Goal: Task Accomplishment & Management: Manage account settings

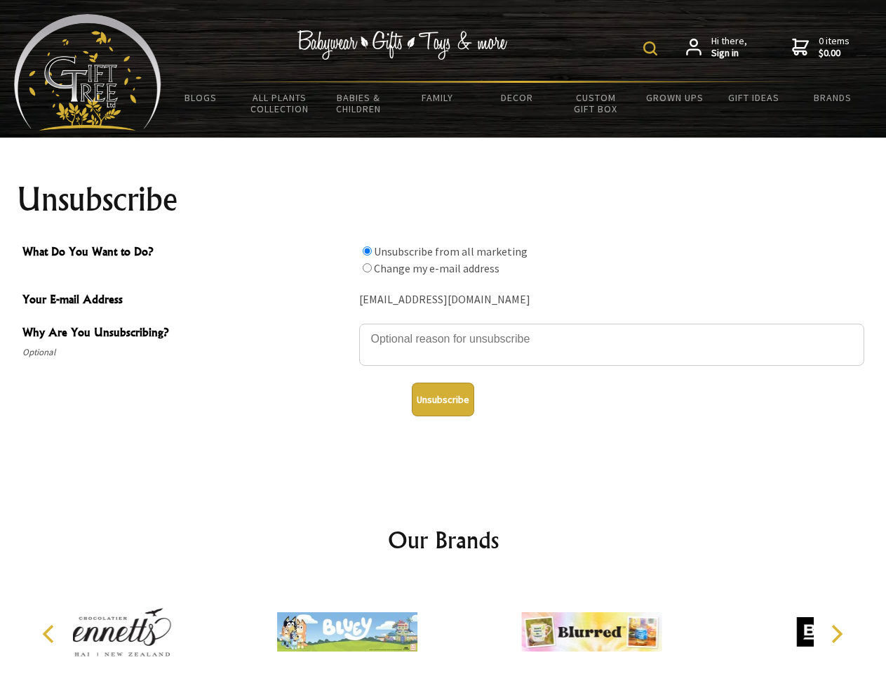
click at [653, 48] on img at bounding box center [650, 48] width 14 height 14
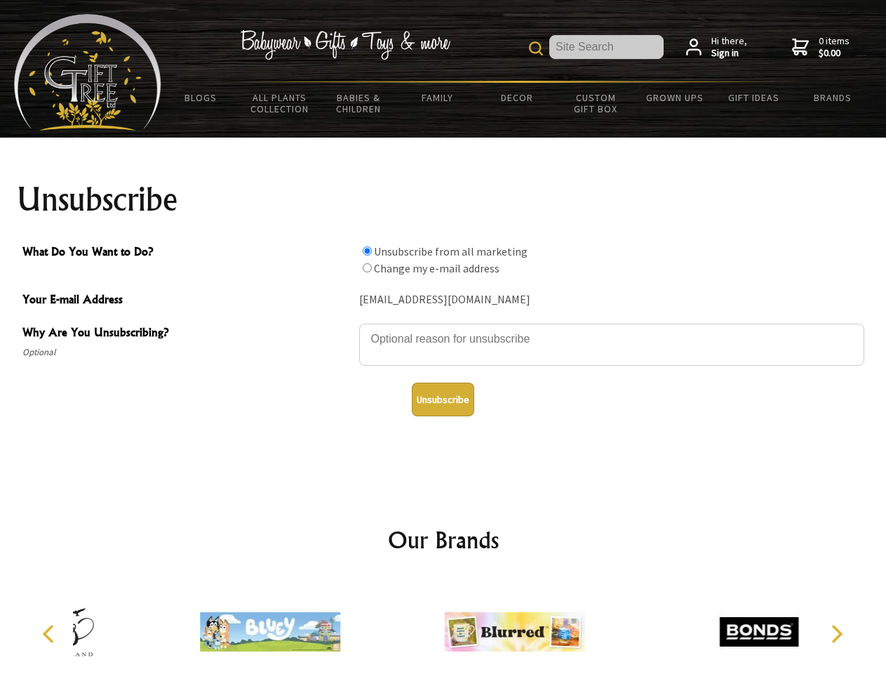
click at [443, 328] on textarea "Why Are You Unsubscribing?" at bounding box center [611, 344] width 505 height 42
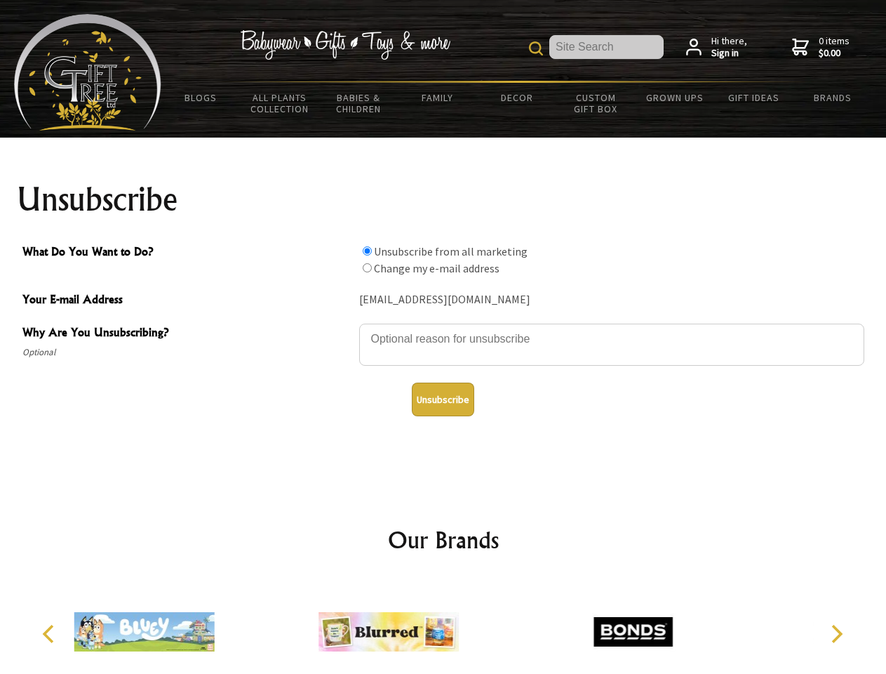
click at [367, 250] on input "What Do You Want to Do?" at bounding box center [367, 250] width 9 height 9
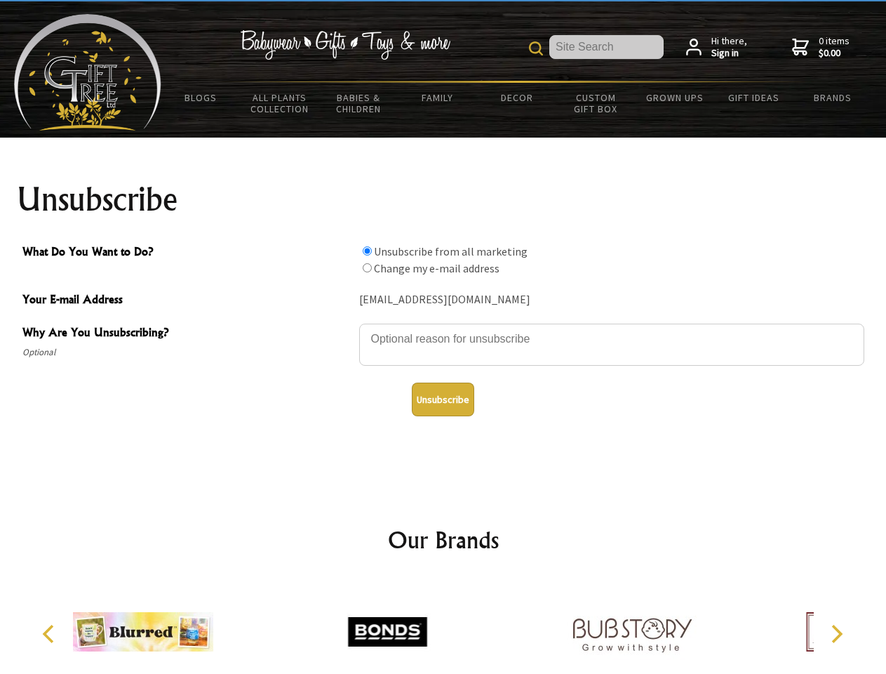
click at [367, 267] on input "What Do You Want to Do?" at bounding box center [367, 267] width 9 height 9
radio input "true"
click at [443, 399] on button "Unsubscribe" at bounding box center [443, 399] width 62 height 34
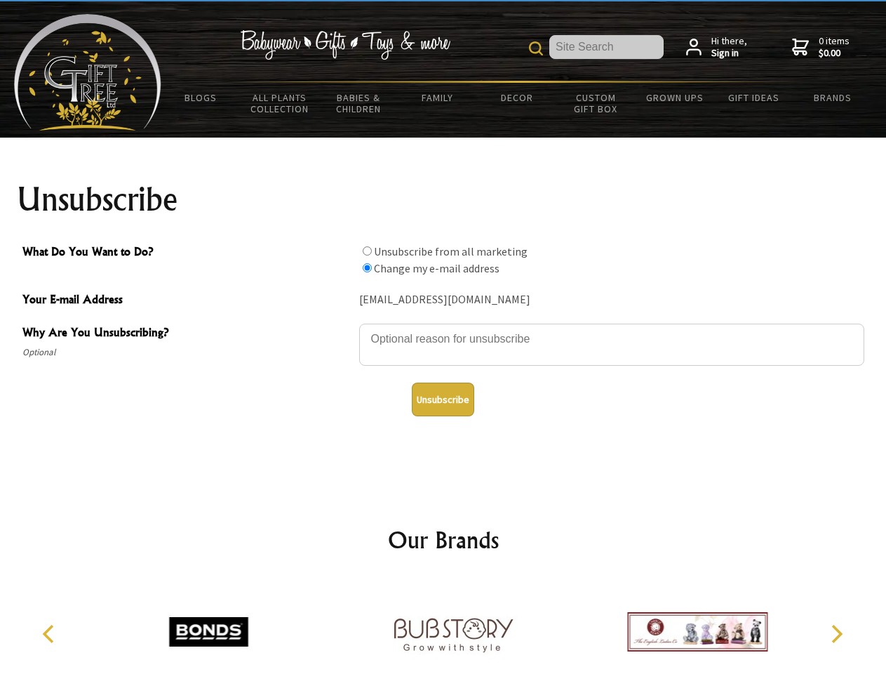
click at [443, 626] on img at bounding box center [453, 631] width 140 height 105
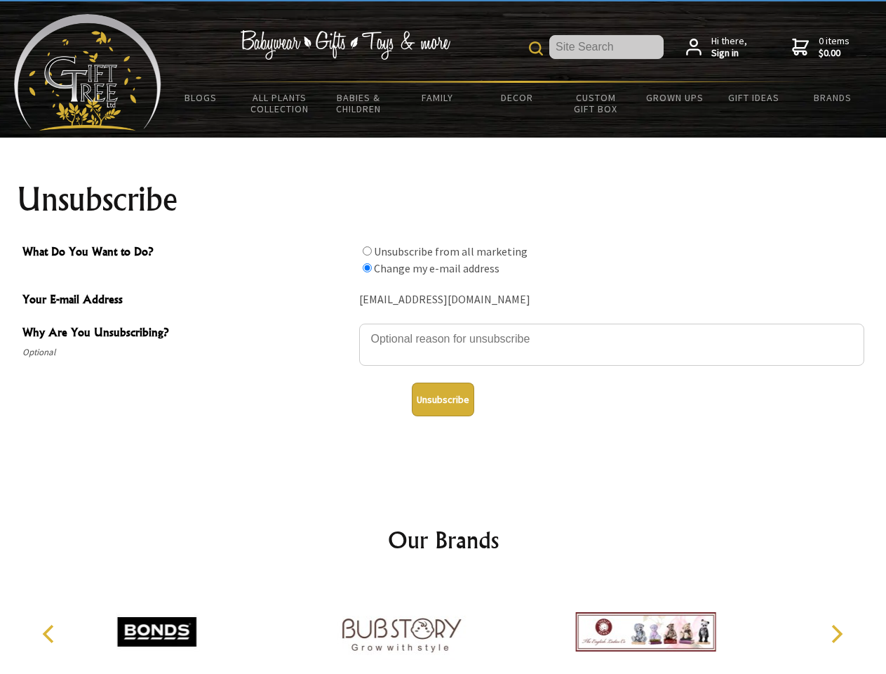
click at [51, 634] on icon "Previous" at bounding box center [50, 633] width 18 height 18
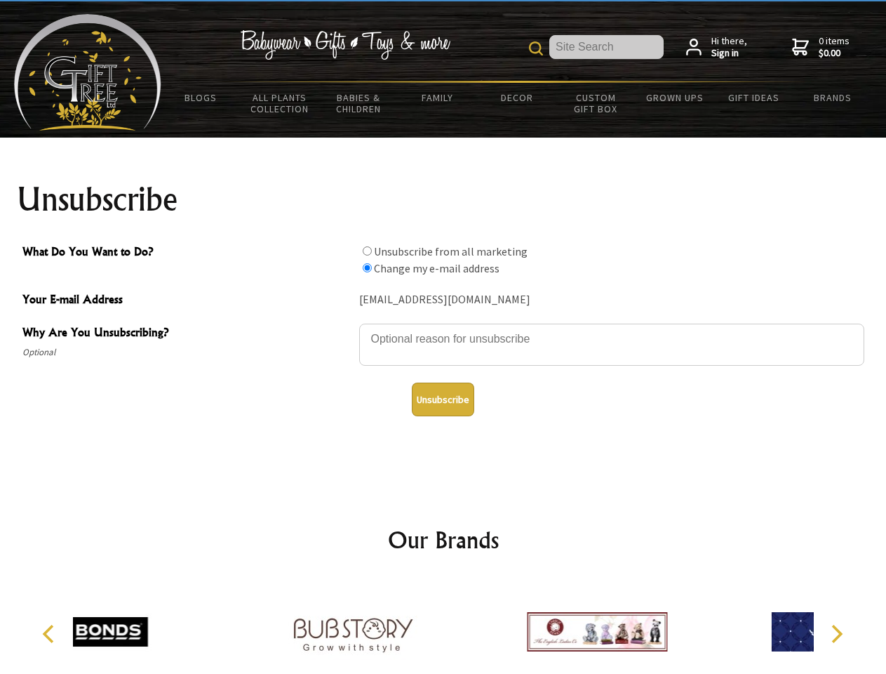
click at [836, 634] on icon "Next" at bounding box center [836, 633] width 18 height 18
